Goal: Transaction & Acquisition: Obtain resource

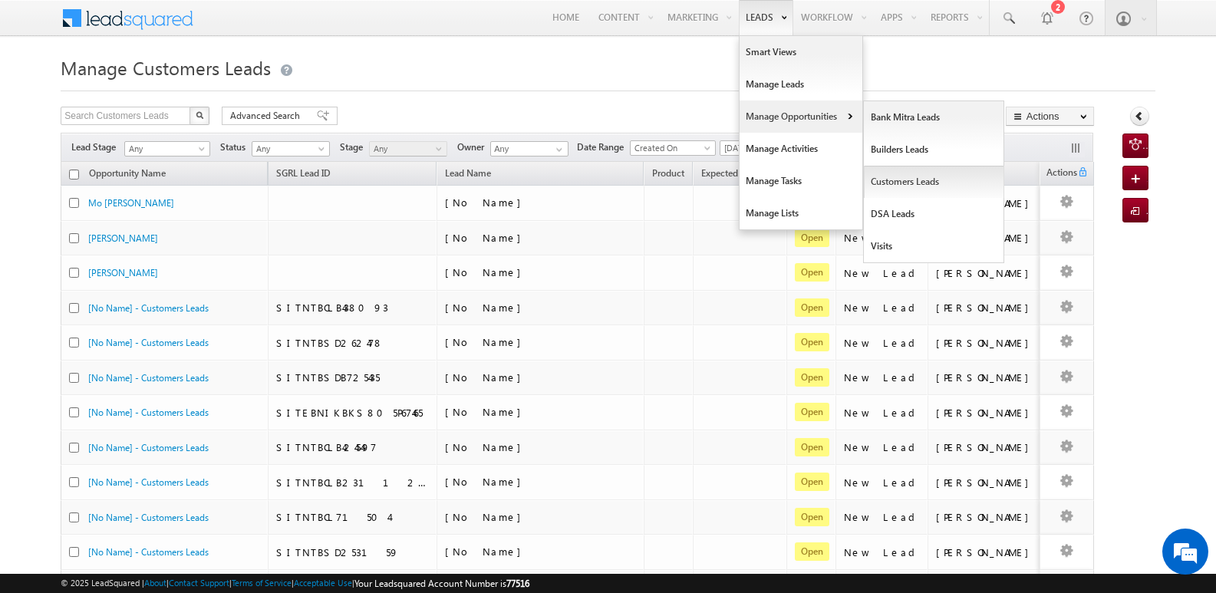
click at [911, 178] on link "Customers Leads" at bounding box center [934, 182] width 140 height 32
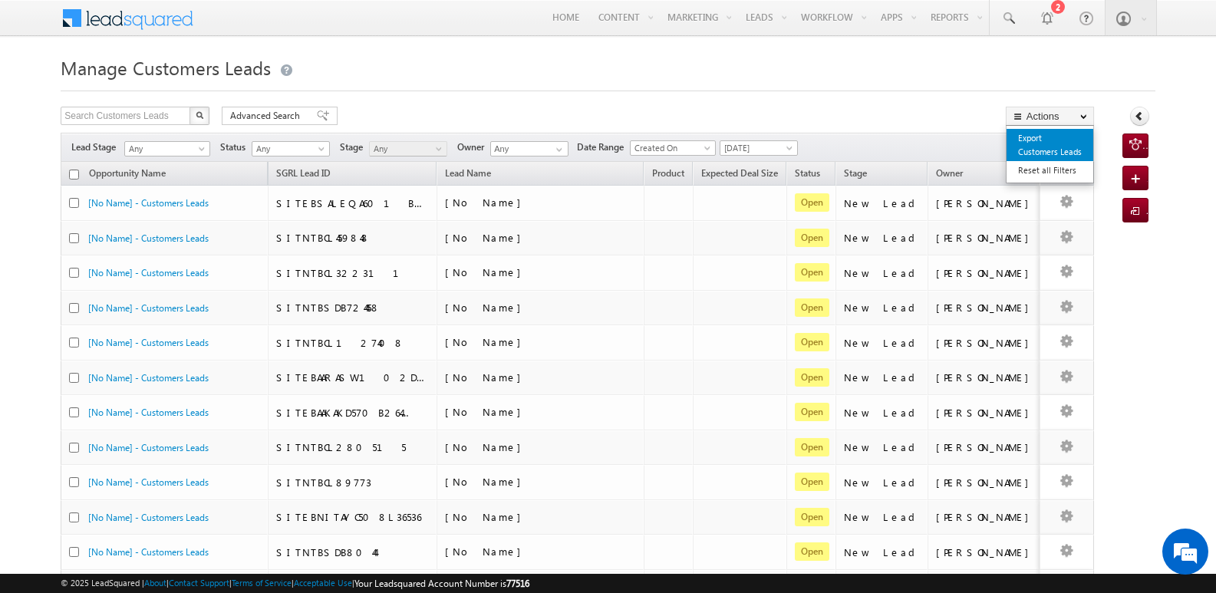
click at [1043, 146] on link "Export Customers Leads" at bounding box center [1049, 145] width 87 height 32
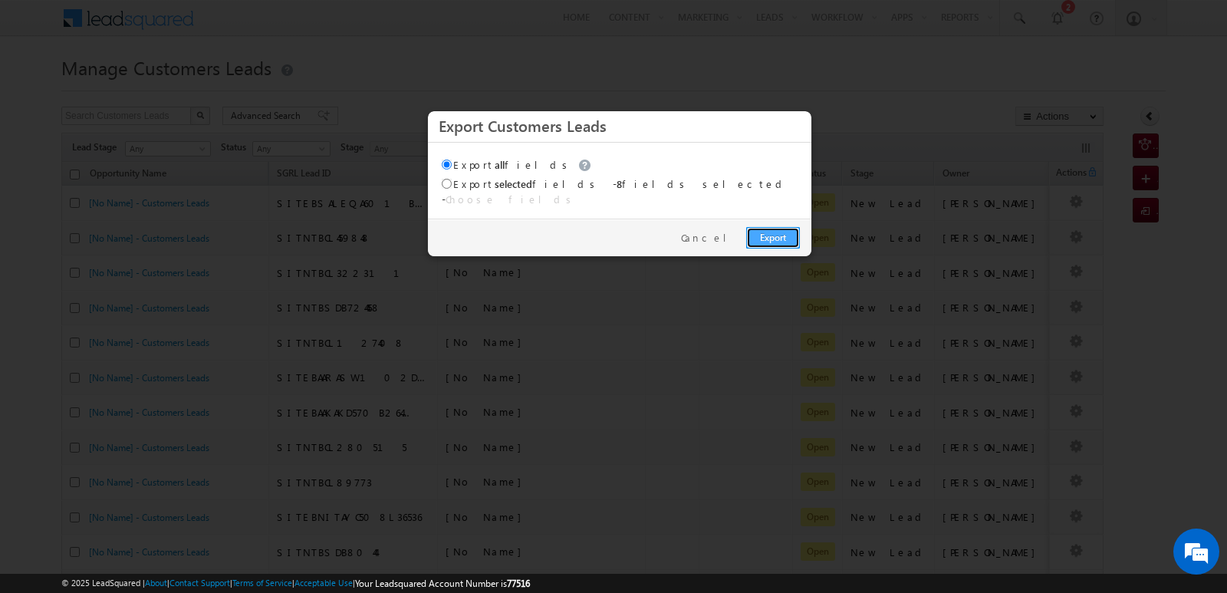
click at [789, 227] on link "Export" at bounding box center [773, 237] width 54 height 21
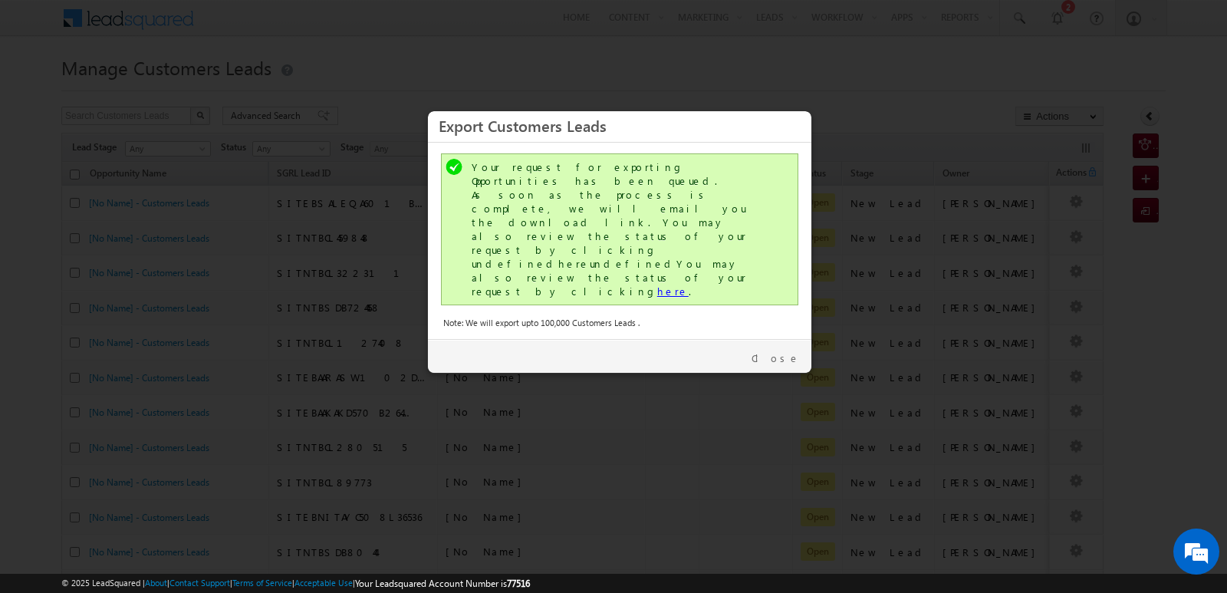
click at [657, 285] on link "here" at bounding box center [672, 291] width 31 height 13
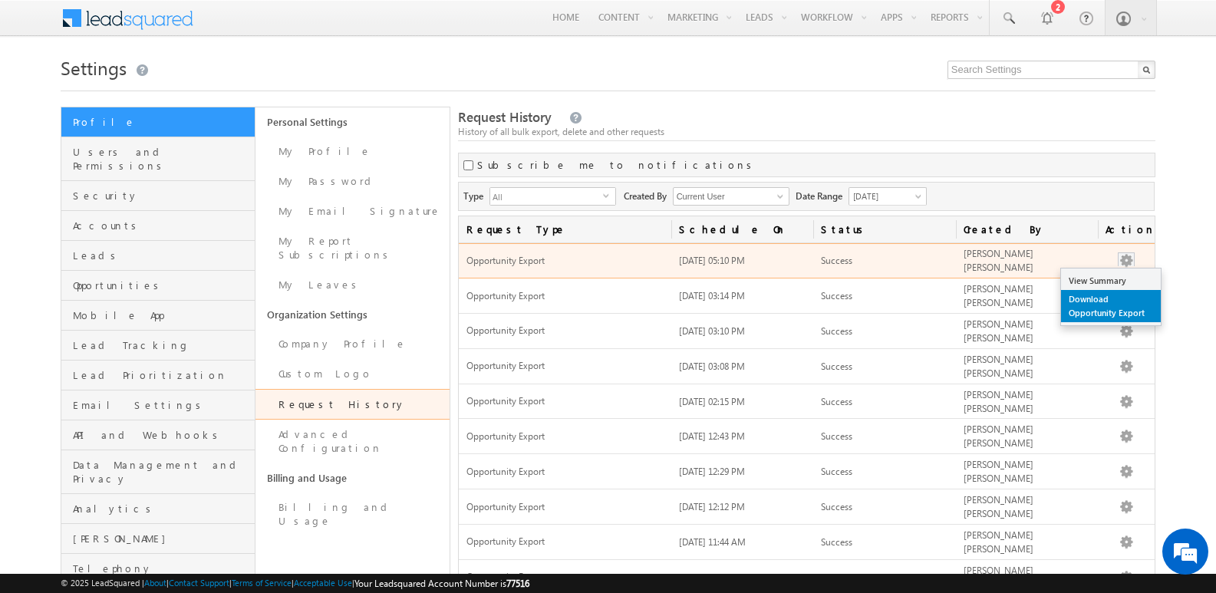
click at [1102, 310] on link "Download Opportunity Export" at bounding box center [1111, 306] width 100 height 32
